Goal: Navigation & Orientation: Find specific page/section

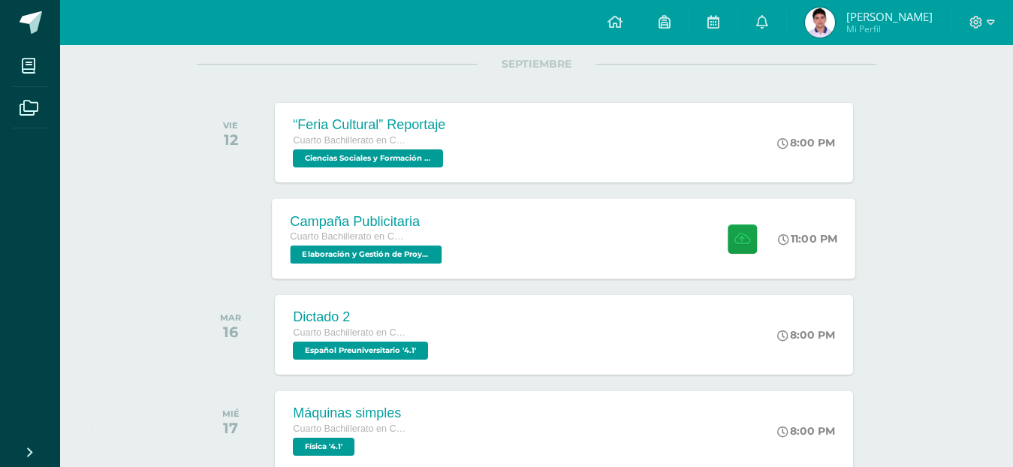
scroll to position [225, 0]
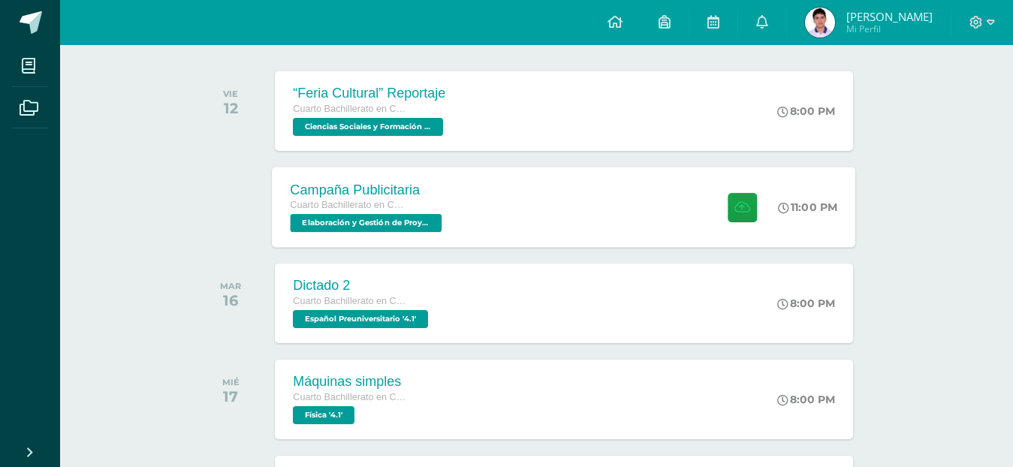
click at [495, 190] on div "Campaña Publicitaria Cuarto Bachillerato en Ciencias y Letras Elaboración y Ges…" at bounding box center [563, 207] width 583 height 80
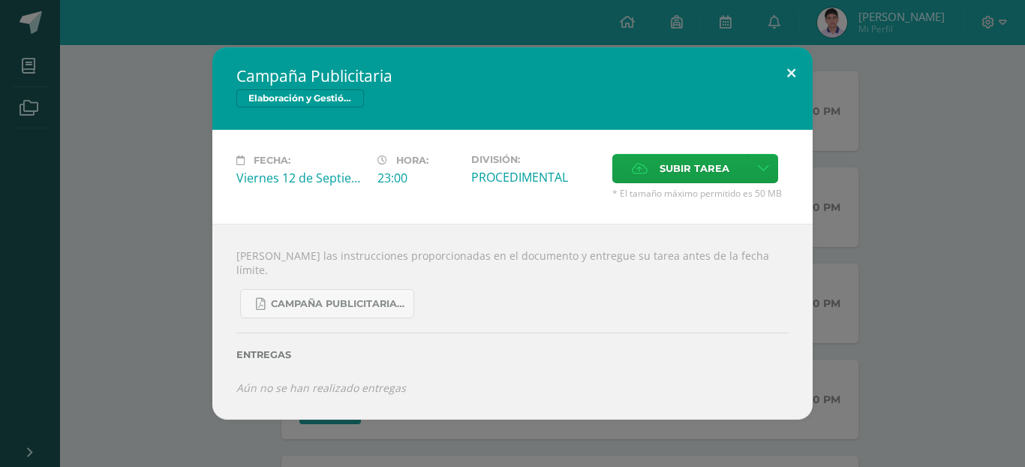
click at [793, 79] on button at bounding box center [791, 72] width 43 height 51
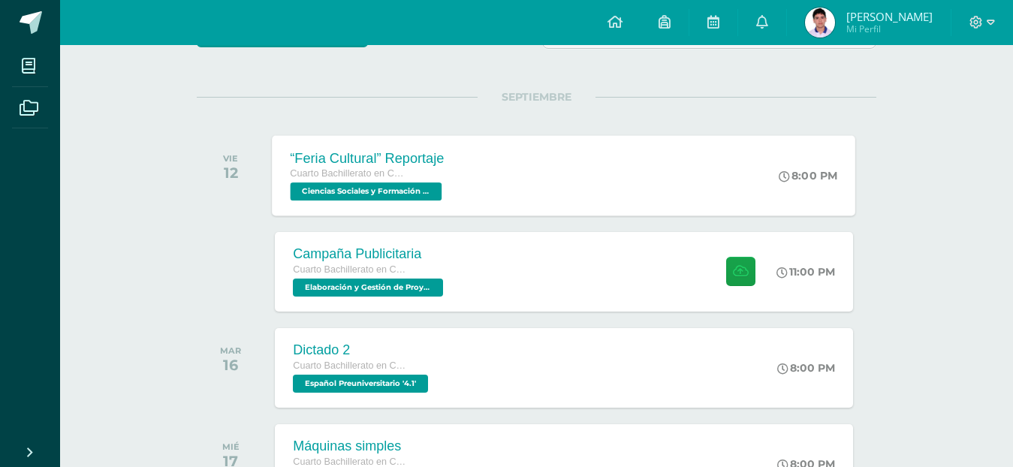
scroll to position [75, 0]
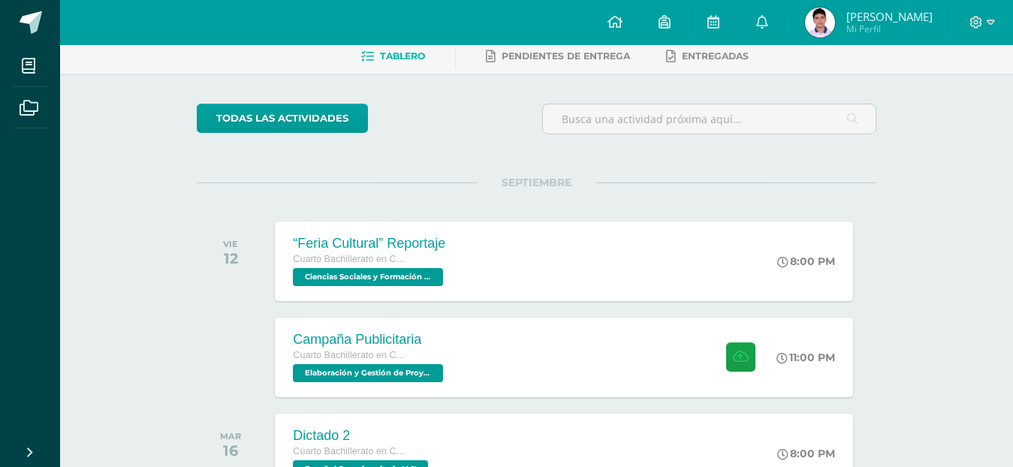
click at [835, 26] on img at bounding box center [820, 23] width 30 height 30
click at [912, 9] on span "[PERSON_NAME]" at bounding box center [889, 16] width 86 height 15
click at [986, 11] on div at bounding box center [982, 22] width 62 height 45
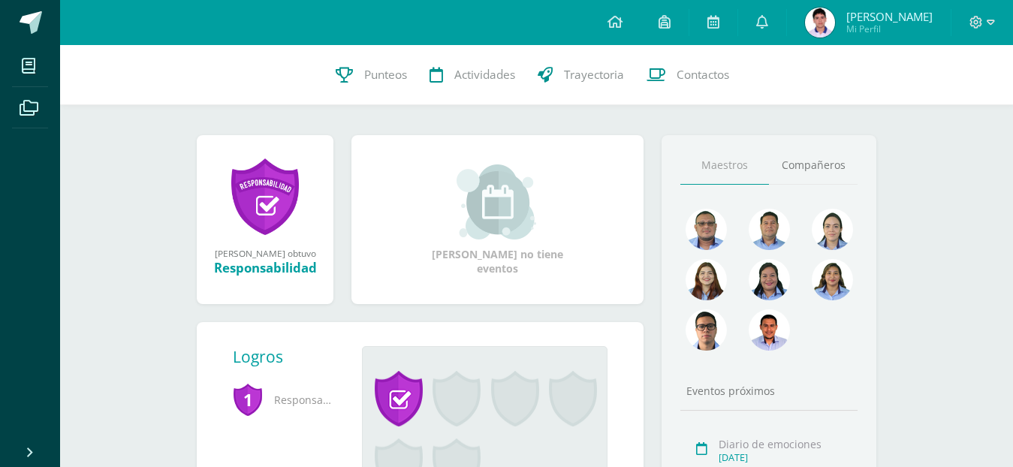
scroll to position [150, 0]
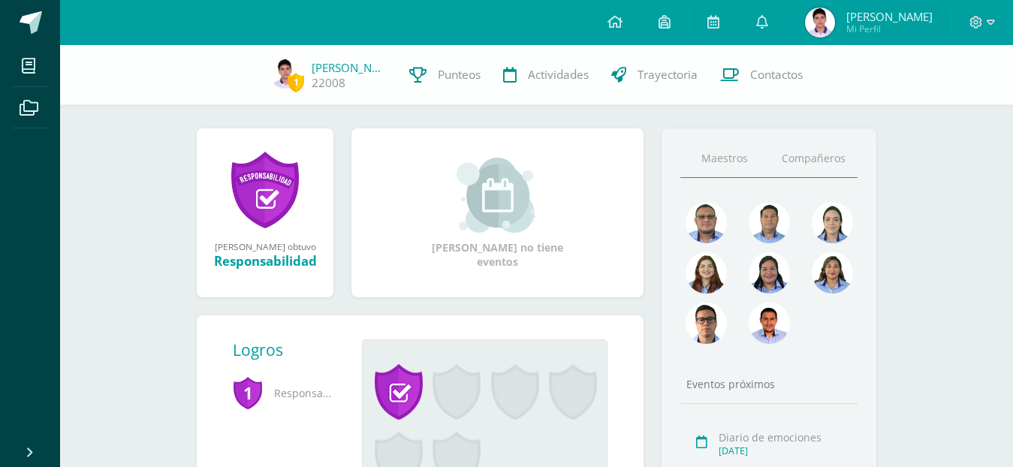
click at [818, 155] on link "Compañeros" at bounding box center [813, 159] width 89 height 38
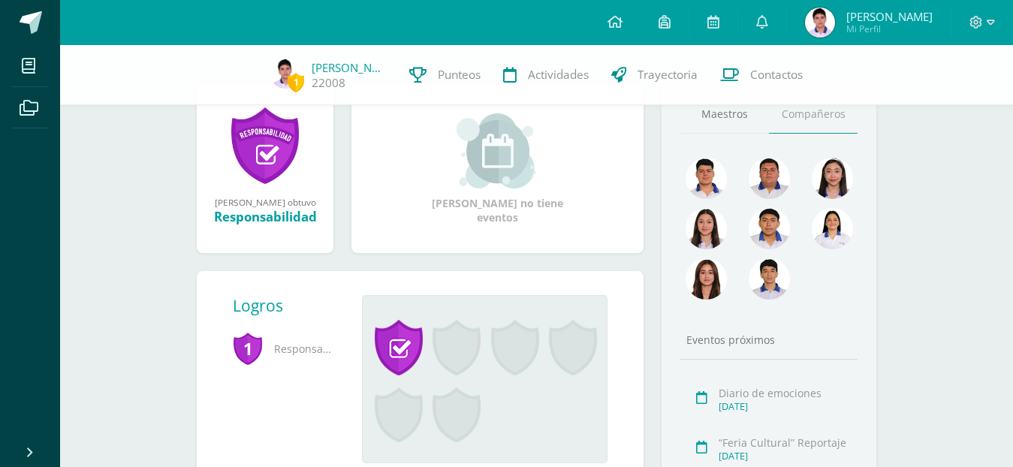
scroll to position [225, 0]
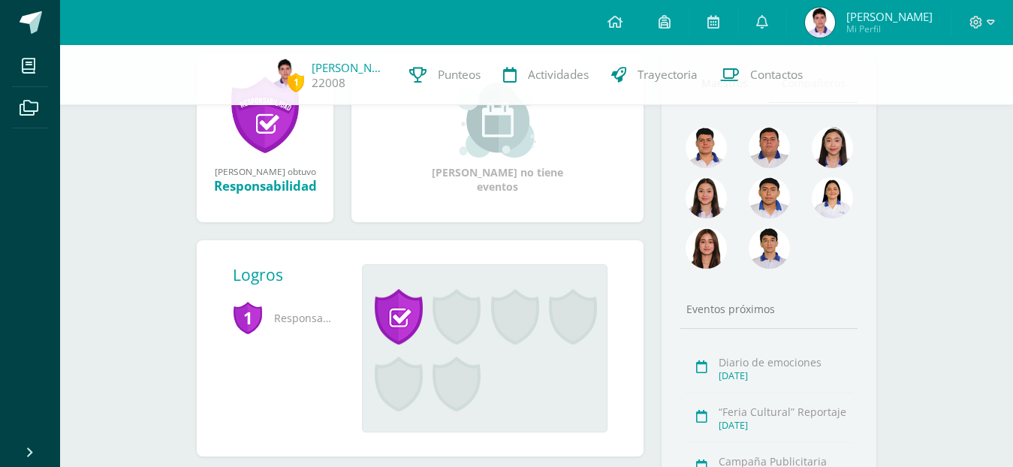
click at [739, 302] on div "Eventos próximos" at bounding box center [768, 309] width 177 height 14
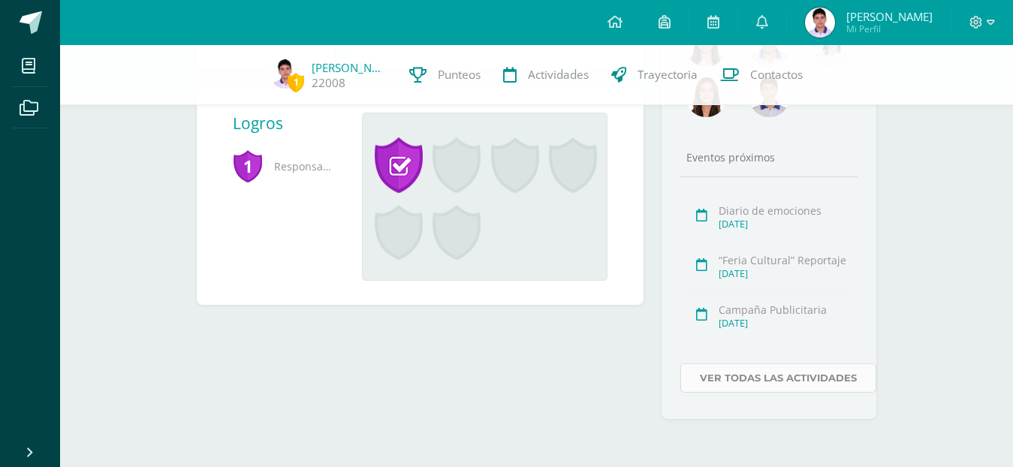
click at [706, 384] on link "Ver todas las actividades" at bounding box center [778, 377] width 196 height 29
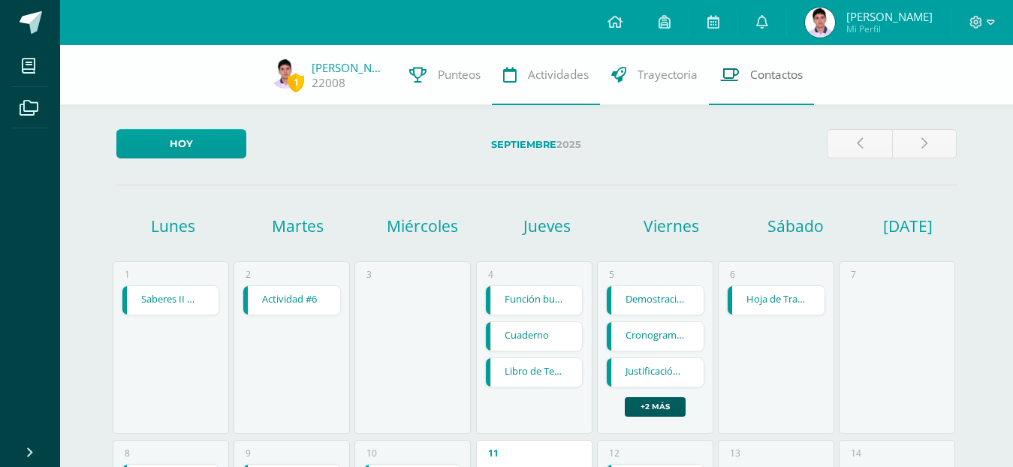
click at [760, 74] on span "Contactos" at bounding box center [776, 75] width 53 height 16
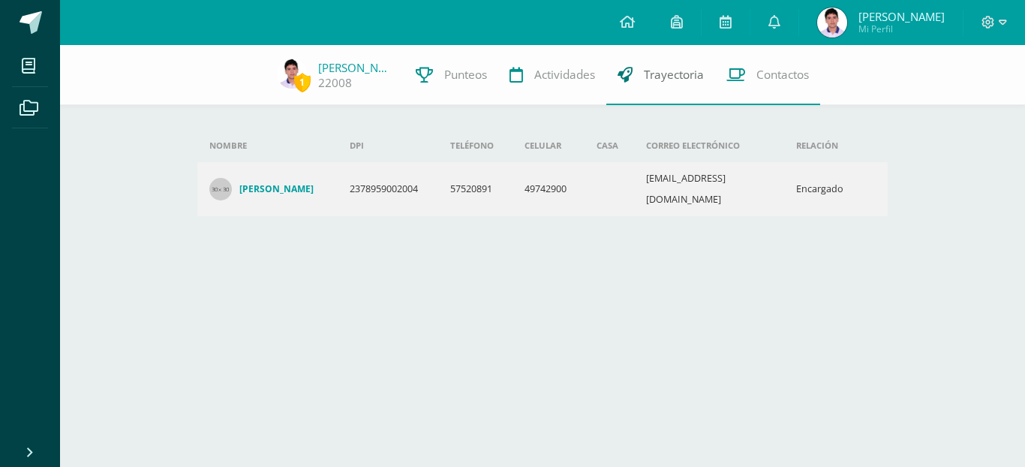
click at [711, 83] on link "Trayectoria" at bounding box center [660, 75] width 109 height 60
